Goal: Information Seeking & Learning: Learn about a topic

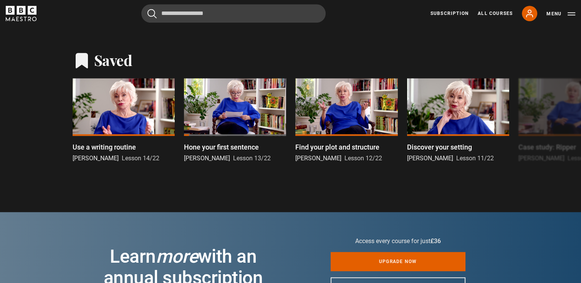
scroll to position [626, 0]
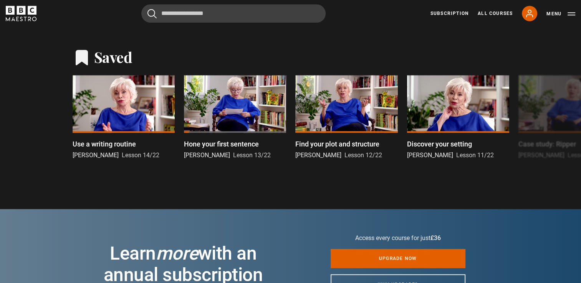
click at [104, 58] on h2 "Saved" at bounding box center [113, 57] width 38 height 18
click at [560, 117] on button "Next" at bounding box center [556, 119] width 19 height 19
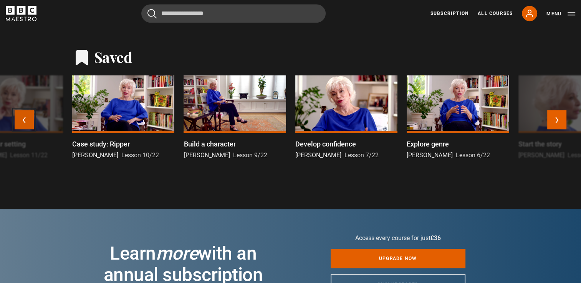
click at [20, 117] on button "Previous" at bounding box center [24, 119] width 19 height 19
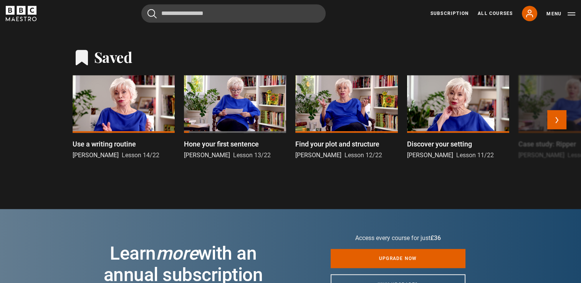
click at [102, 110] on div at bounding box center [124, 104] width 102 height 58
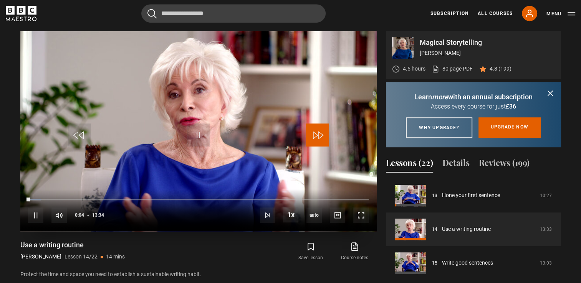
click at [313, 128] on span "Video Player" at bounding box center [317, 135] width 23 height 23
click at [314, 133] on span "Video Player" at bounding box center [317, 135] width 23 height 23
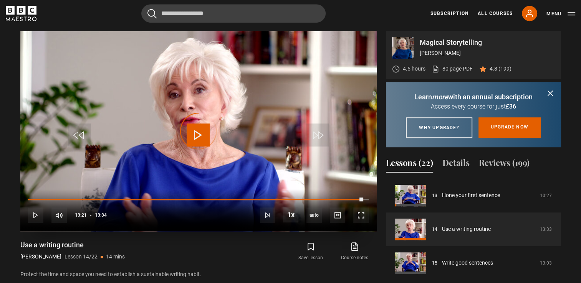
drag, startPoint x: 363, startPoint y: 199, endPoint x: 373, endPoint y: 200, distance: 10.0
click at [373, 200] on div "10s Skip Back 10 seconds Play 10s Skip Forward 10 seconds Loaded : 0.00% 13:34 …" at bounding box center [198, 210] width 356 height 43
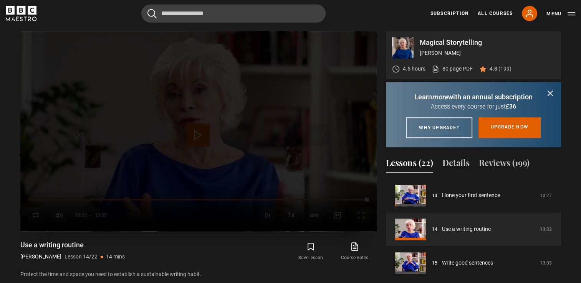
click at [368, 196] on div "Lesson Completed Up next Write good sentences Cancel Do you want to save this l…" at bounding box center [198, 131] width 356 height 200
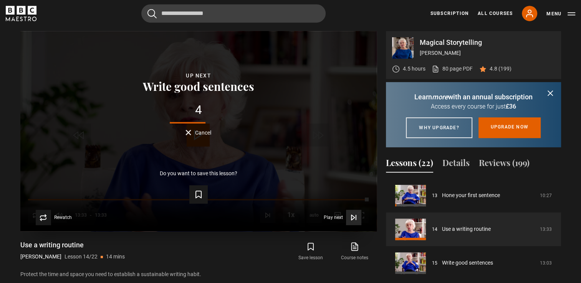
click at [344, 214] on button "Play next Play next" at bounding box center [343, 217] width 38 height 15
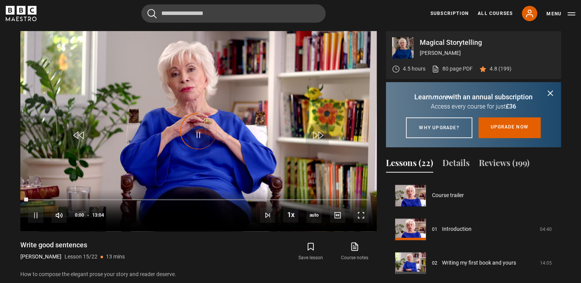
scroll to position [473, 0]
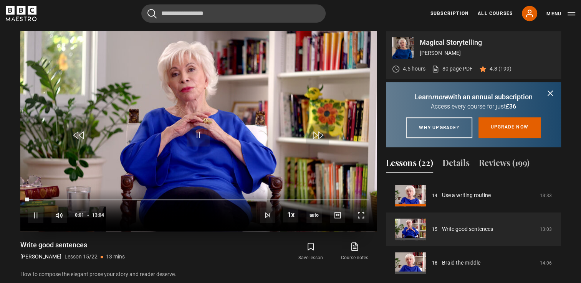
click at [322, 171] on video "Video Player" at bounding box center [198, 131] width 356 height 200
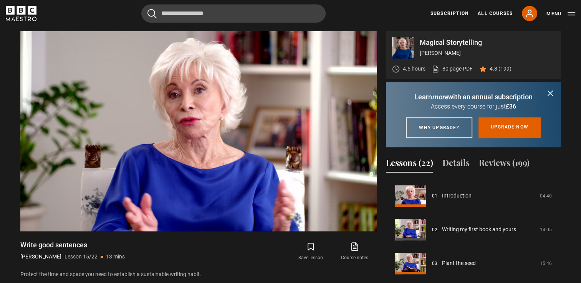
scroll to position [30, 0]
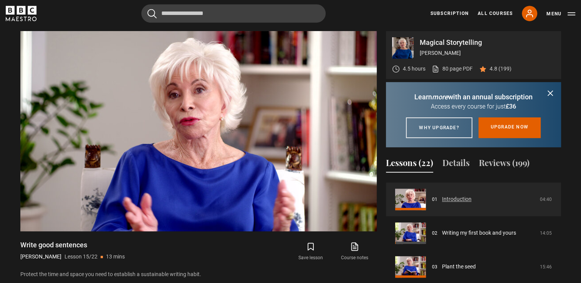
click at [470, 203] on link "Introduction" at bounding box center [457, 199] width 30 height 8
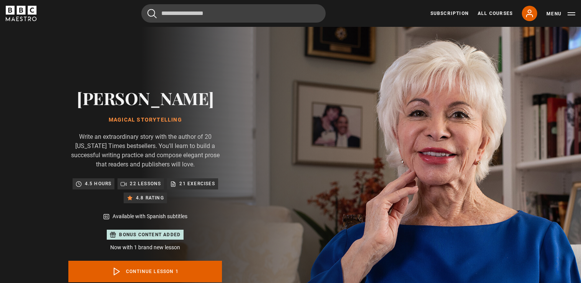
scroll to position [375, 0]
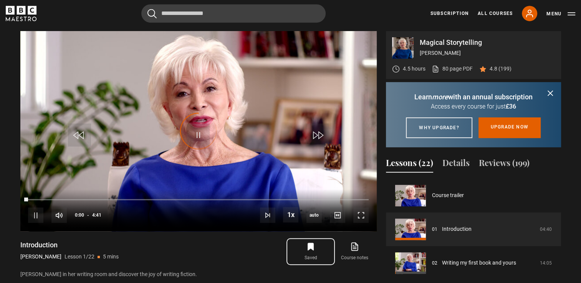
click at [311, 249] on icon "submit" at bounding box center [310, 246] width 9 height 9
drag, startPoint x: 367, startPoint y: 197, endPoint x: 371, endPoint y: 198, distance: 4.5
click at [371, 198] on div "10s Skip Back 10 seconds Pause 10s Skip Forward 10 seconds Loaded : 3.56% 4:39 …" at bounding box center [198, 210] width 356 height 43
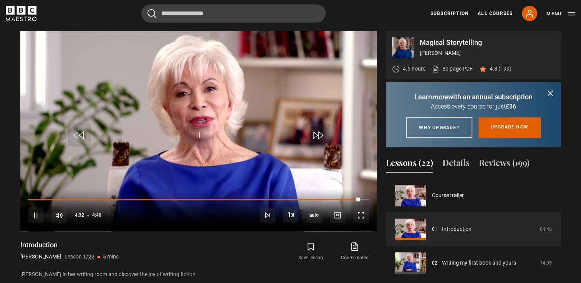
drag, startPoint x: 358, startPoint y: 198, endPoint x: 379, endPoint y: 199, distance: 20.4
click at [379, 199] on div "Magical Storytelling Isabel Allende 4.5 hours 80 page PDF (opens in new tab) 4.…" at bounding box center [290, 188] width 541 height 314
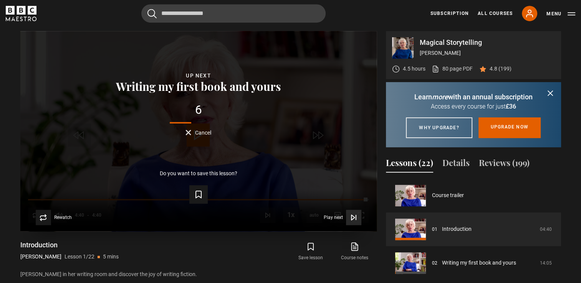
click at [350, 217] on icon "Video Player" at bounding box center [354, 218] width 8 height 8
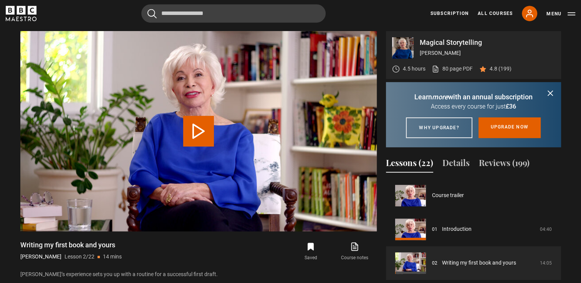
scroll to position [34, 0]
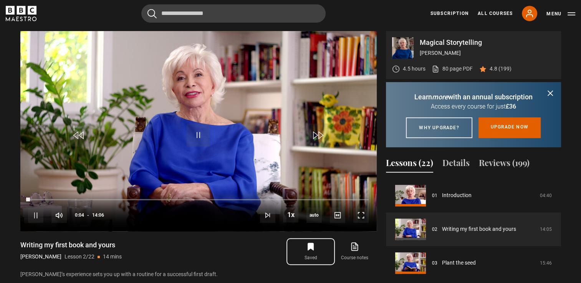
click at [308, 245] on icon "submit" at bounding box center [310, 246] width 5 height 7
click at [321, 134] on span "Video Player" at bounding box center [317, 135] width 23 height 23
click at [311, 126] on span "Video Player" at bounding box center [317, 135] width 23 height 23
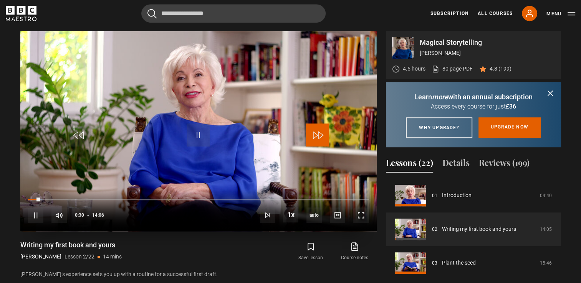
click at [311, 127] on span "Video Player" at bounding box center [317, 135] width 23 height 23
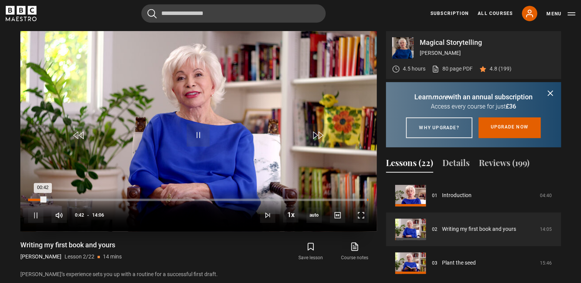
drag, startPoint x: 363, startPoint y: 200, endPoint x: 367, endPoint y: 199, distance: 4.0
click at [367, 199] on div "10s Skip Back 10 seconds Pause 10s Skip Forward 10 seconds Loaded : 5.91% 14:03…" at bounding box center [198, 210] width 356 height 43
click at [362, 199] on div "Loaded : 6.50% 13:49 00:43" at bounding box center [198, 200] width 340 height 2
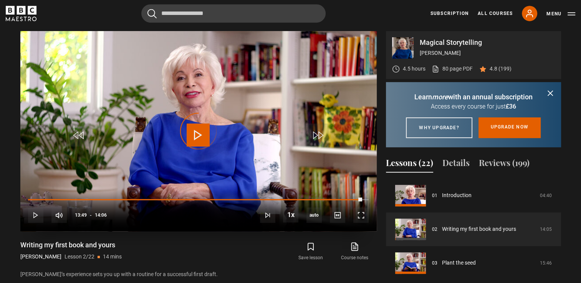
drag, startPoint x: 362, startPoint y: 199, endPoint x: 369, endPoint y: 200, distance: 7.0
click at [369, 200] on div "10s Skip Back 10 seconds Play 10s Skip Forward 10 seconds Loaded : 0.00% 14:00 …" at bounding box center [198, 210] width 356 height 43
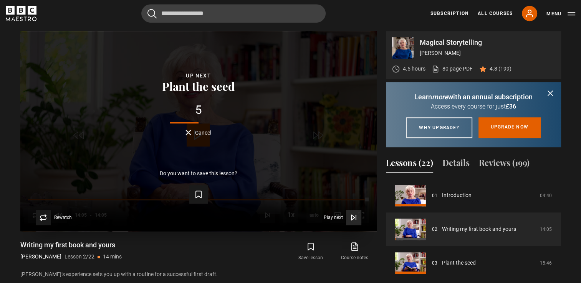
click at [352, 216] on icon "Video Player" at bounding box center [354, 218] width 8 height 8
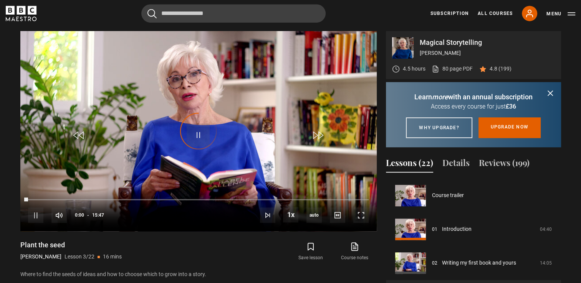
scroll to position [68, 0]
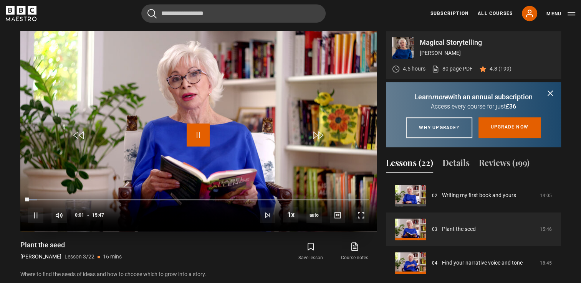
click at [190, 130] on span "Video Player" at bounding box center [198, 135] width 23 height 23
click at [192, 134] on span "Video Player" at bounding box center [198, 135] width 23 height 23
click at [193, 131] on span "Video Player" at bounding box center [198, 135] width 23 height 23
click at [198, 128] on span "Video Player" at bounding box center [198, 135] width 23 height 23
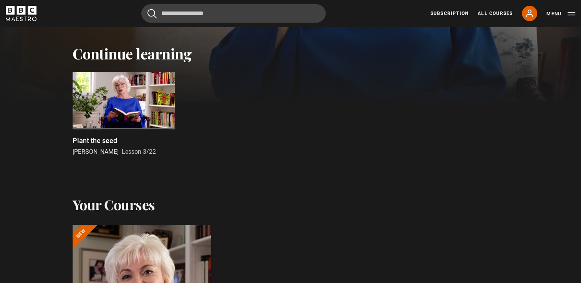
scroll to position [225, 0]
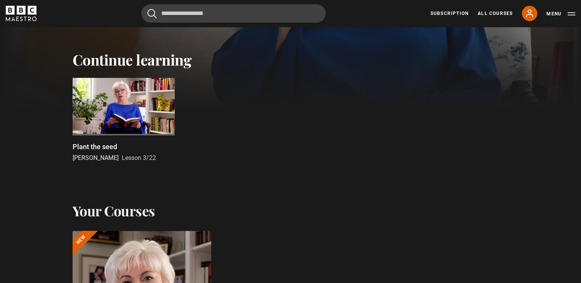
click at [147, 115] on div at bounding box center [124, 107] width 102 height 58
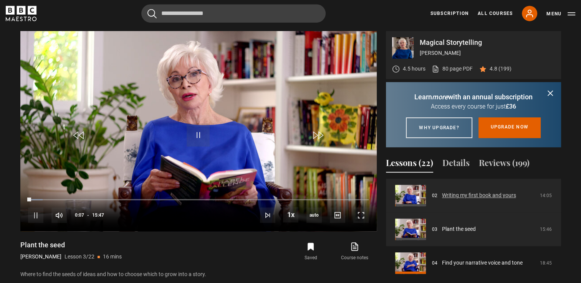
click at [458, 200] on link "Writing my first book and yours" at bounding box center [479, 196] width 74 height 8
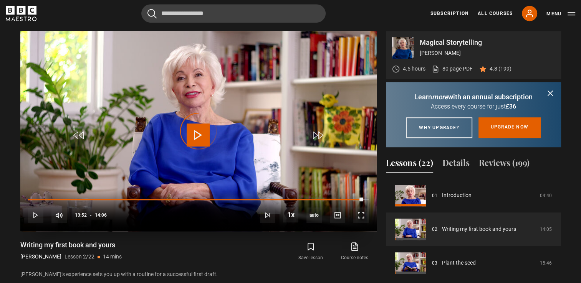
drag, startPoint x: 362, startPoint y: 200, endPoint x: 369, endPoint y: 199, distance: 6.9
click at [369, 199] on div "10s Skip Back 10 seconds Play 10s Skip Forward 10 seconds Loaded : 0.00% 14:06 …" at bounding box center [198, 210] width 356 height 43
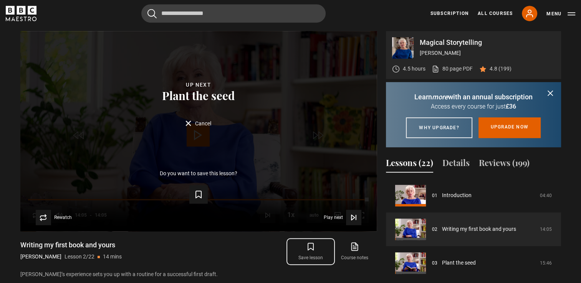
click at [314, 246] on icon "submit" at bounding box center [310, 246] width 9 height 9
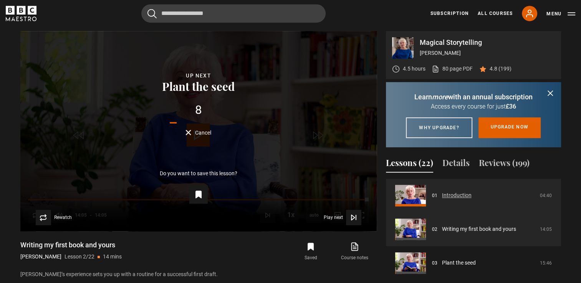
click at [471, 200] on link "Introduction" at bounding box center [457, 196] width 30 height 8
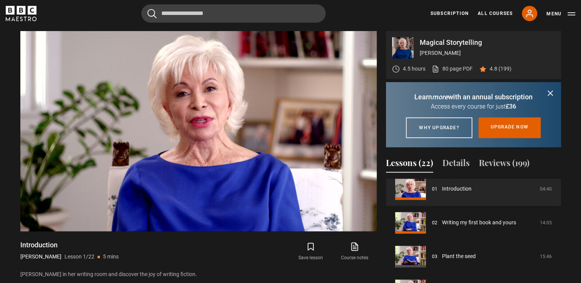
scroll to position [48, 0]
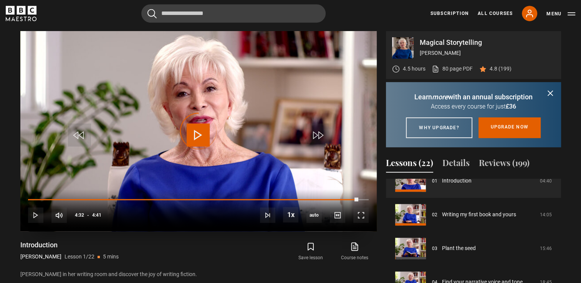
drag, startPoint x: 358, startPoint y: 199, endPoint x: 374, endPoint y: 199, distance: 15.7
click at [374, 199] on video-js "Video Player is loading. Play Lesson Introduction 10s Skip Back 10 seconds Play…" at bounding box center [198, 131] width 356 height 200
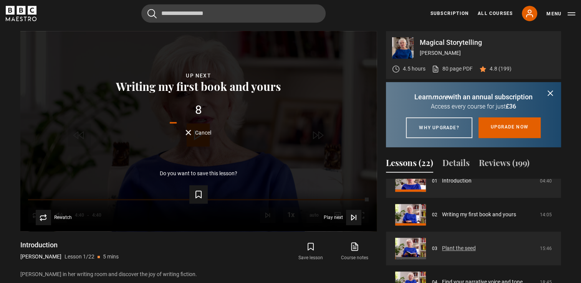
click at [458, 253] on link "Plant the seed" at bounding box center [459, 249] width 34 height 8
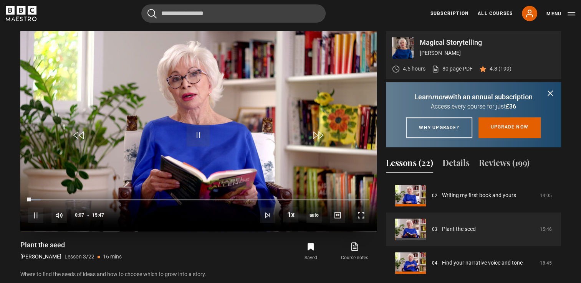
drag, startPoint x: 363, startPoint y: 197, endPoint x: 370, endPoint y: 199, distance: 7.5
click at [370, 199] on div "10s Skip Back 10 seconds Pause 10s Skip Forward 10 seconds Loaded : 3.70% 15:47…" at bounding box center [198, 210] width 356 height 43
click at [367, 200] on div "10s Skip Back 10 seconds Pause 10s Skip Forward 10 seconds Loaded : 5.28% 15:47…" at bounding box center [198, 210] width 356 height 43
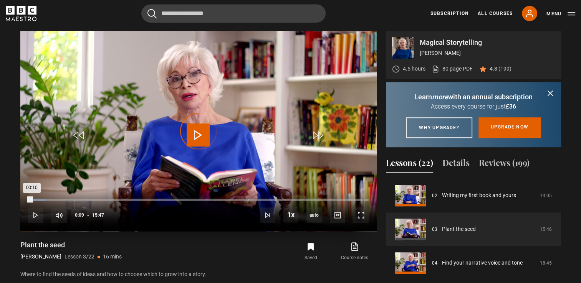
click at [363, 200] on div "Loaded : 5.28% 15:32 00:10" at bounding box center [198, 200] width 340 height 2
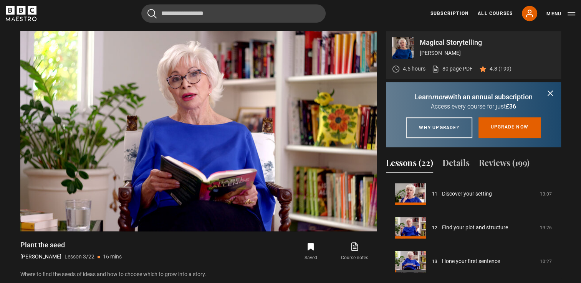
scroll to position [369, 0]
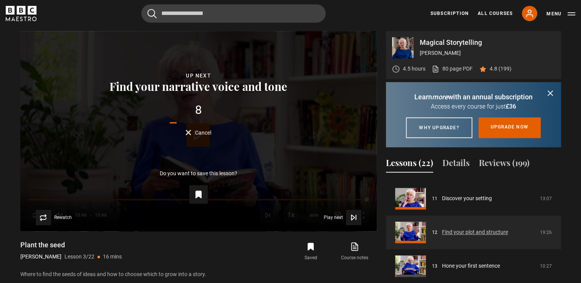
click at [462, 236] on link "Find your plot and structure" at bounding box center [475, 232] width 66 height 8
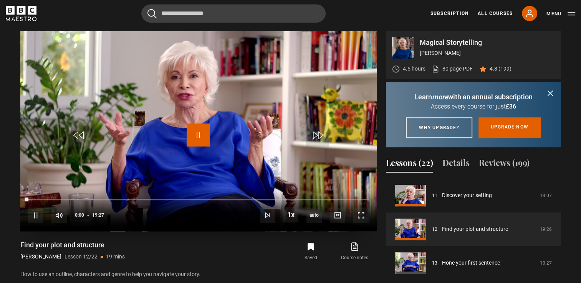
click at [197, 134] on span "Video Player" at bounding box center [198, 135] width 23 height 23
